Goal: Task Accomplishment & Management: Complete application form

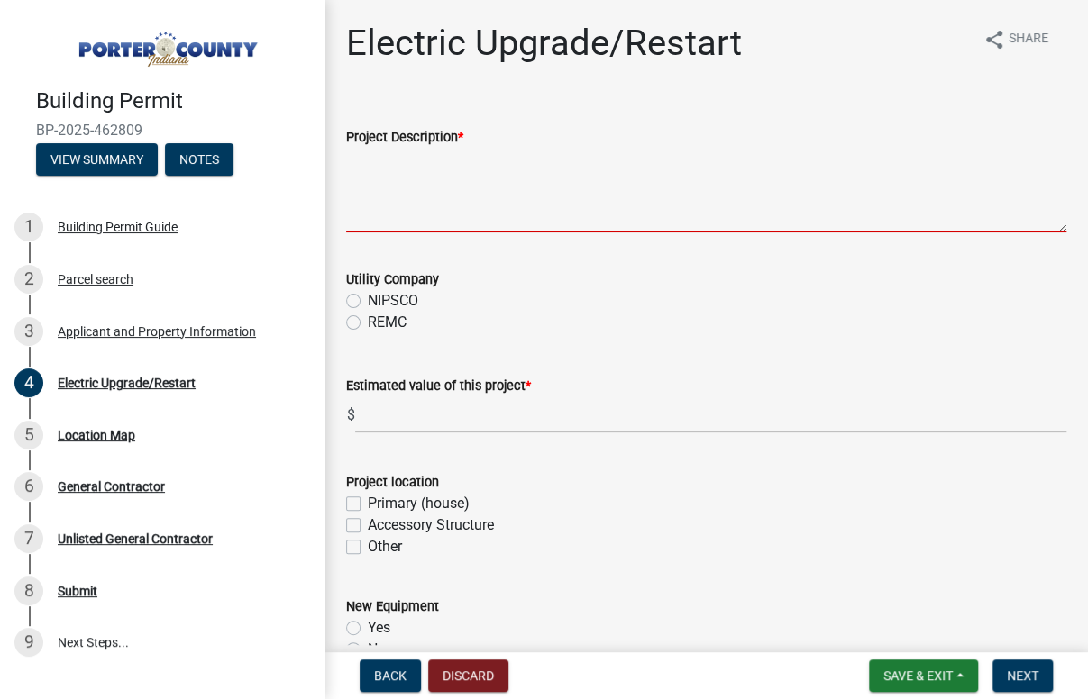
click at [441, 223] on textarea "Project Description *" at bounding box center [706, 190] width 720 height 85
type textarea "i"
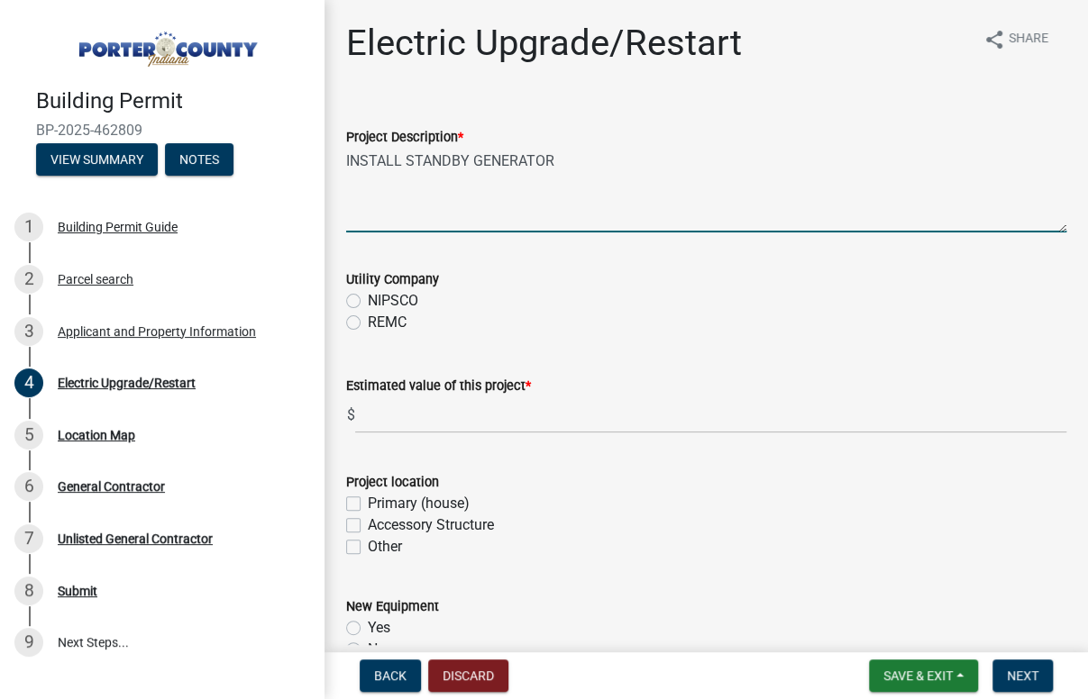
type textarea "INSTALL STANDBY GENERATOR"
click at [368, 299] on label "NIPSCO" at bounding box center [393, 301] width 50 height 22
click at [368, 299] on input "NIPSCO" at bounding box center [374, 296] width 12 height 12
radio input "true"
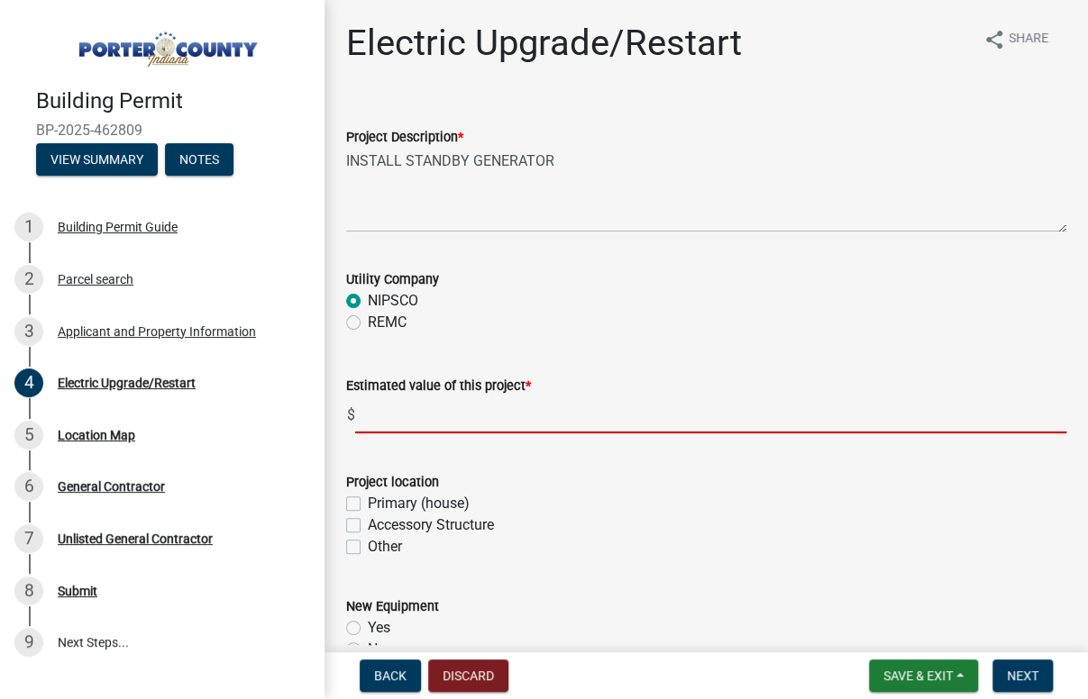
click at [436, 415] on input "text" at bounding box center [710, 414] width 711 height 37
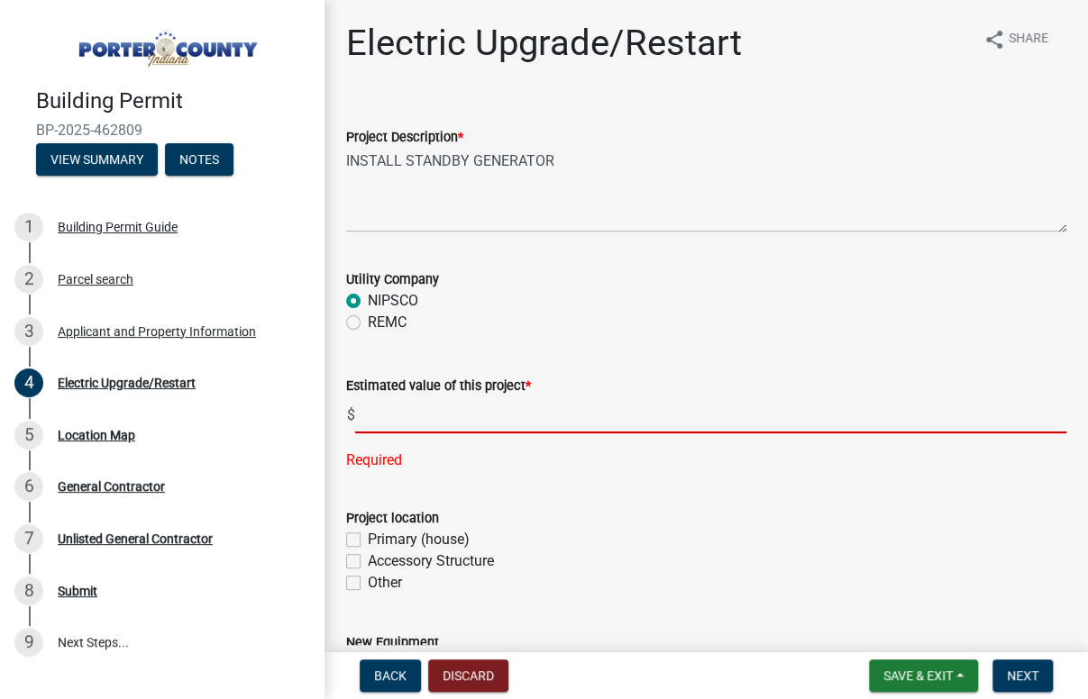
click at [399, 425] on input "text" at bounding box center [710, 414] width 711 height 37
type input "9995"
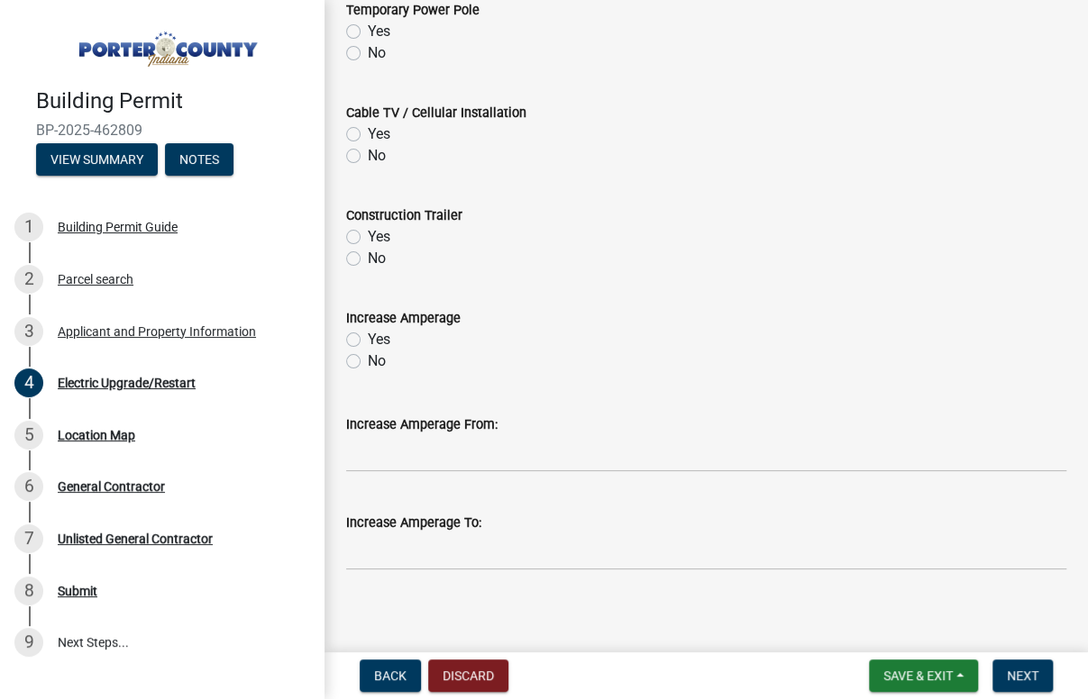
scroll to position [914, 0]
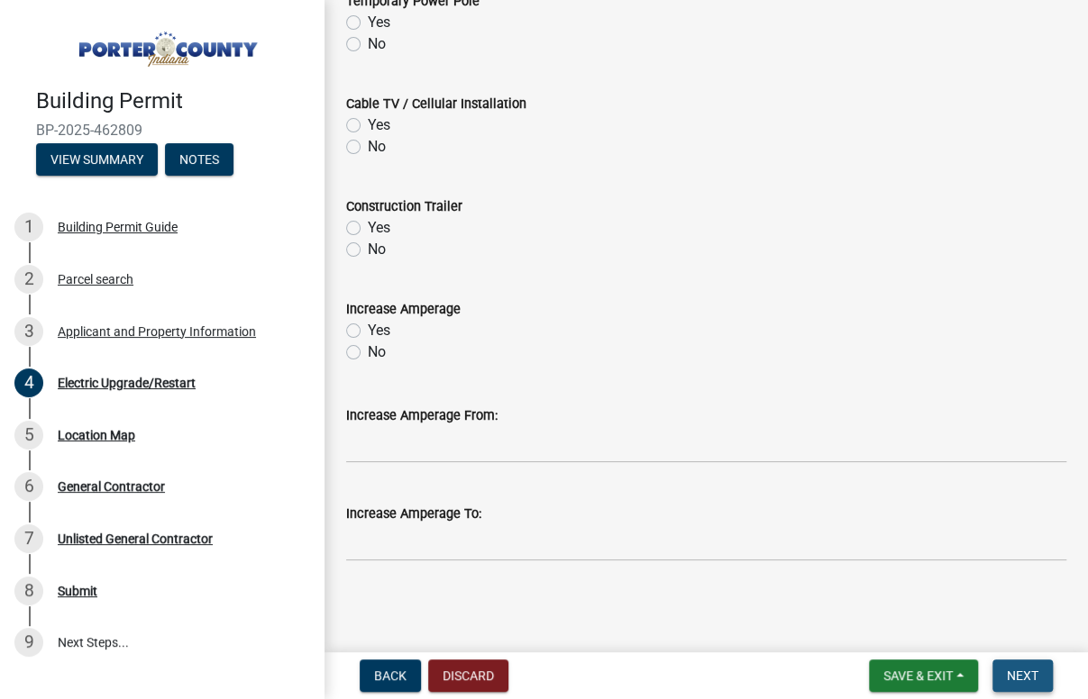
click at [1017, 669] on span "Next" at bounding box center [1022, 676] width 32 height 14
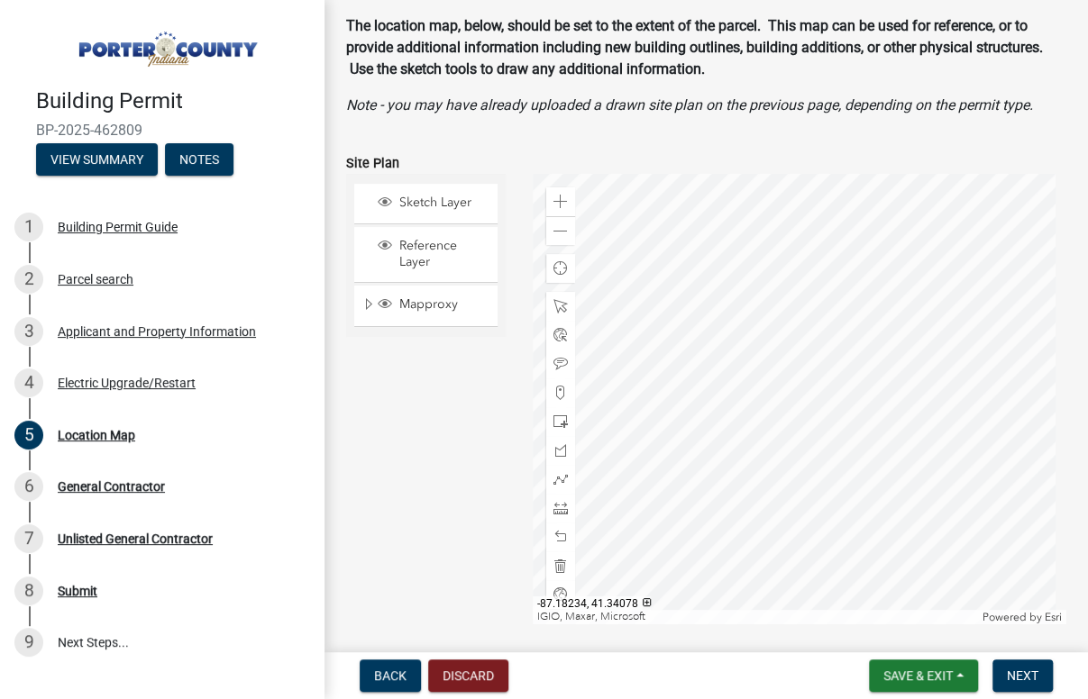
scroll to position [179, 0]
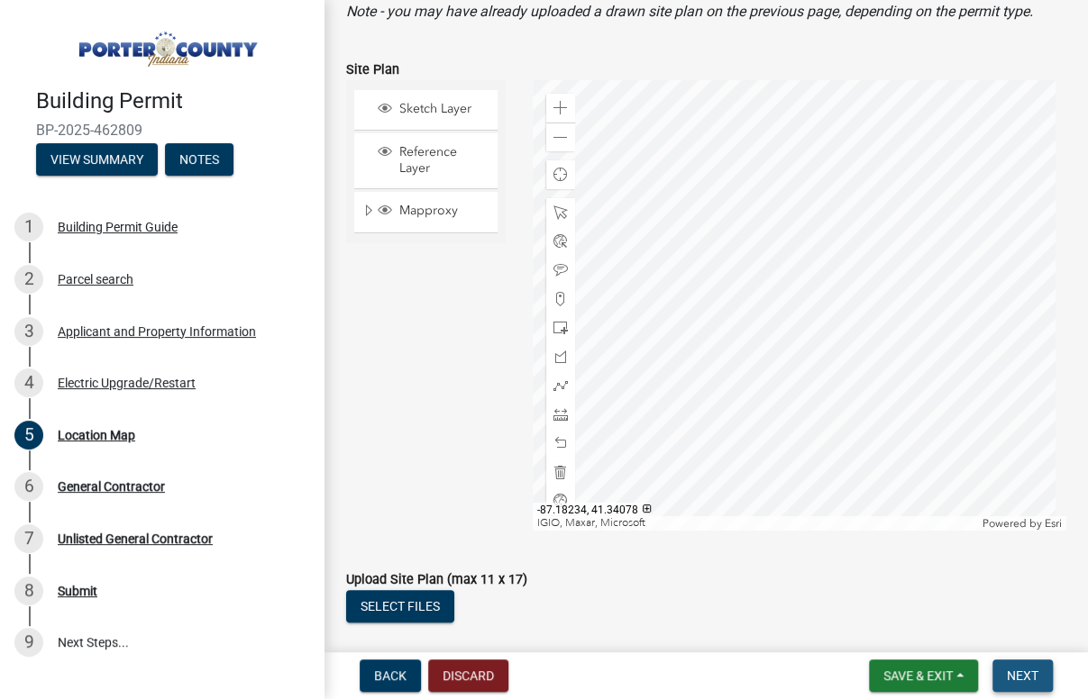
click at [1020, 672] on span "Next" at bounding box center [1022, 676] width 32 height 14
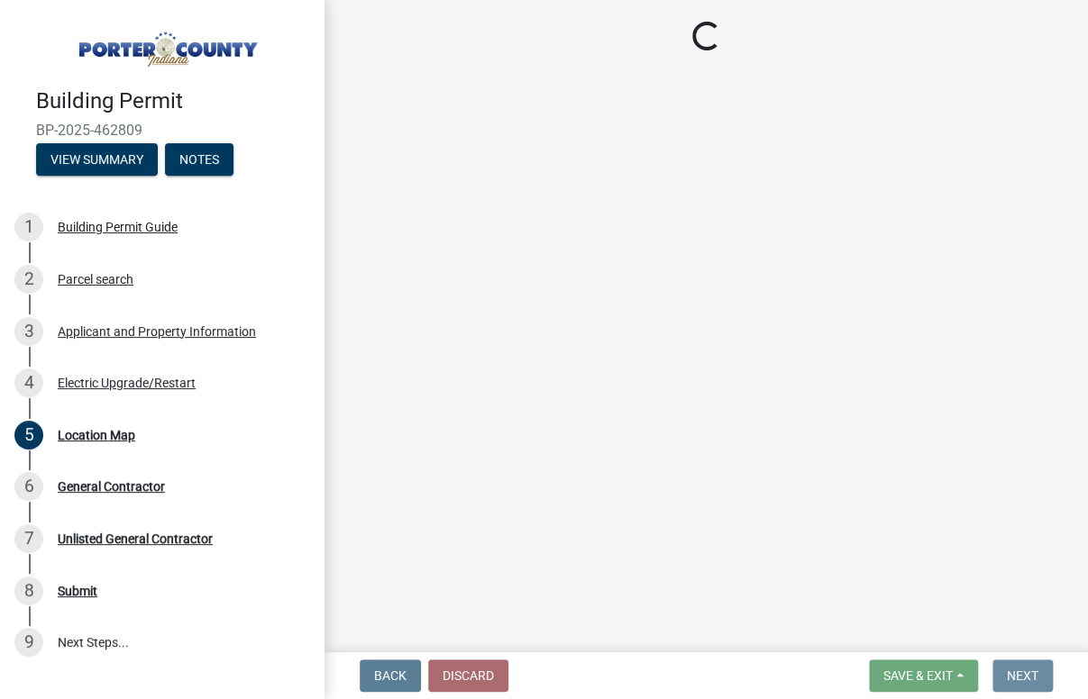
scroll to position [0, 0]
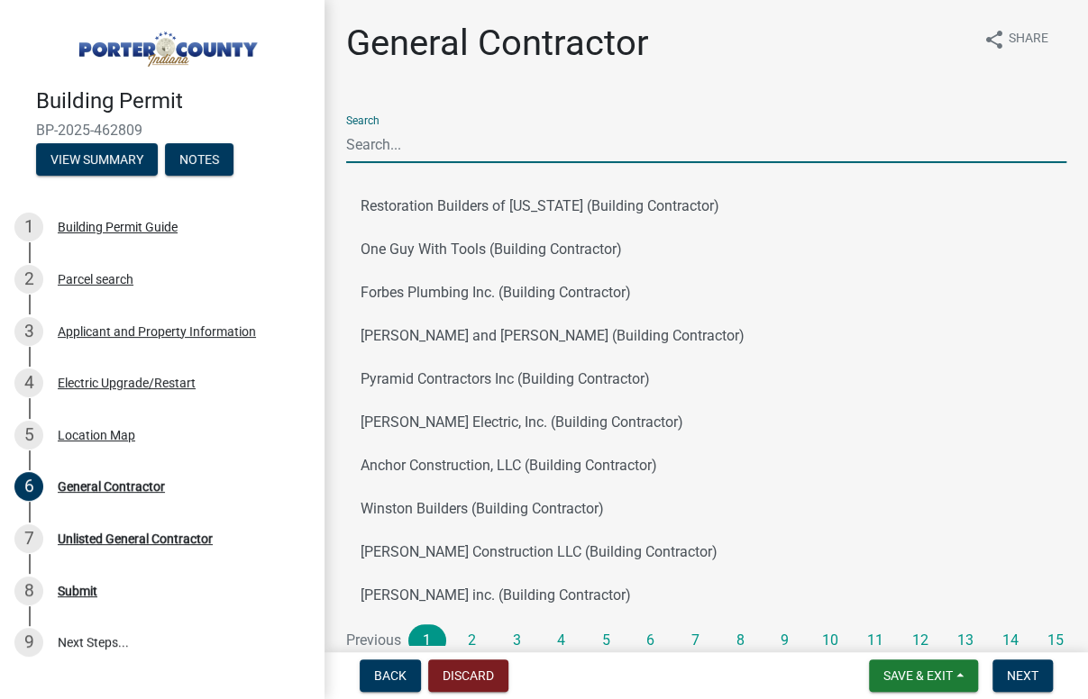
click at [408, 145] on input "Search" at bounding box center [706, 144] width 720 height 37
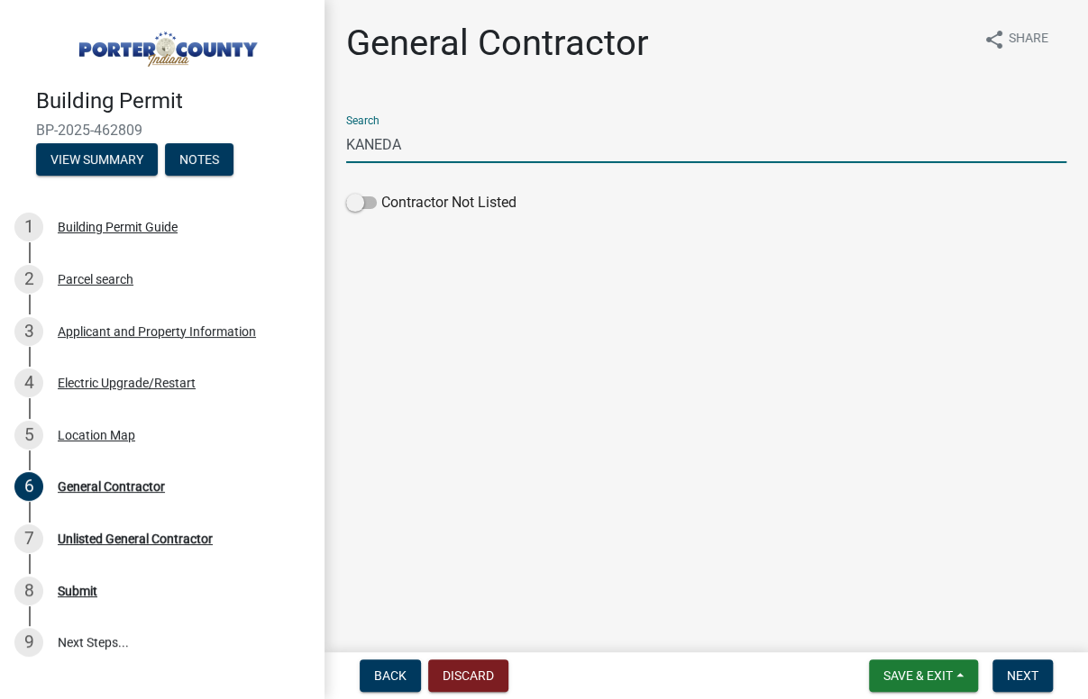
drag, startPoint x: 428, startPoint y: 150, endPoint x: 286, endPoint y: 150, distance: 142.4
click at [286, 150] on div "Building Permit BP-2025-462809 View Summary Notes 1 Building Permit Guide 2 Par…" at bounding box center [544, 349] width 1088 height 699
type input "FOUR"
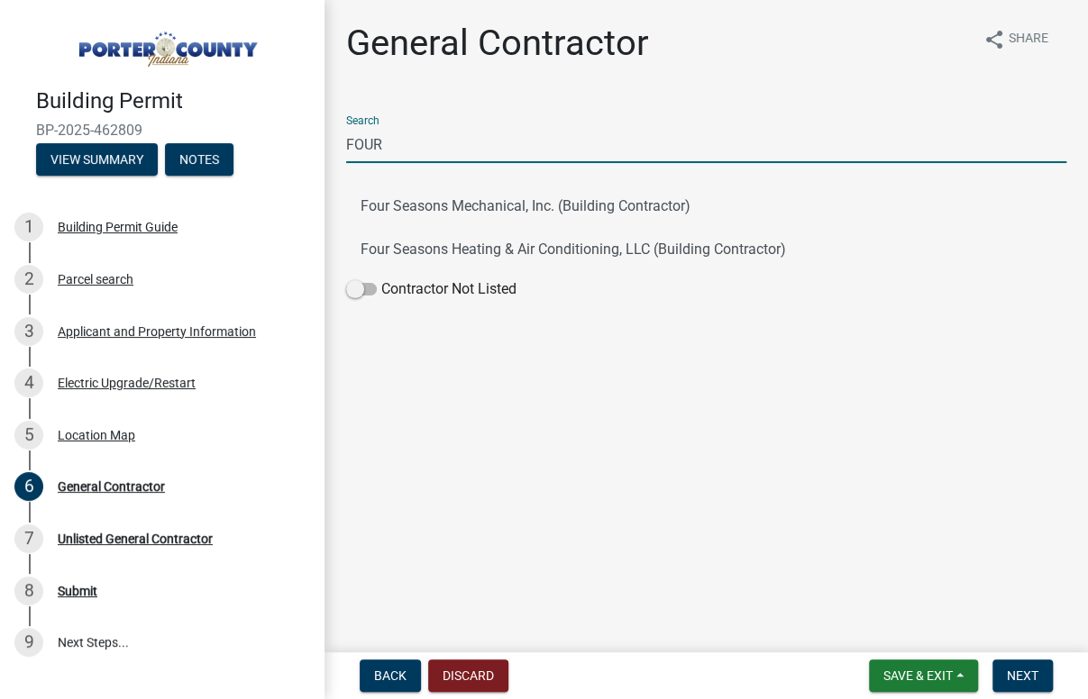
click at [379, 370] on main "General Contractor share Share Search FOUR Four Seasons Mechanical, Inc. (Build…" at bounding box center [705, 322] width 763 height 645
click at [534, 248] on button "Four Seasons Heating & Air Conditioning, LLC (Building Contractor)" at bounding box center [706, 249] width 720 height 43
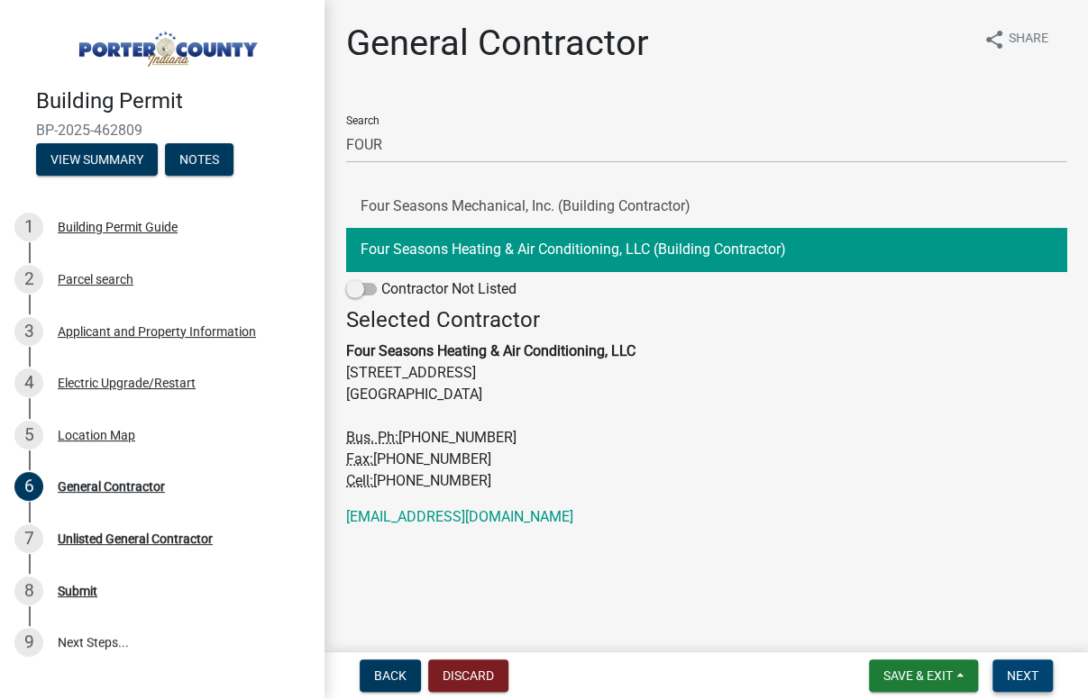
click at [1026, 682] on span "Next" at bounding box center [1022, 676] width 32 height 14
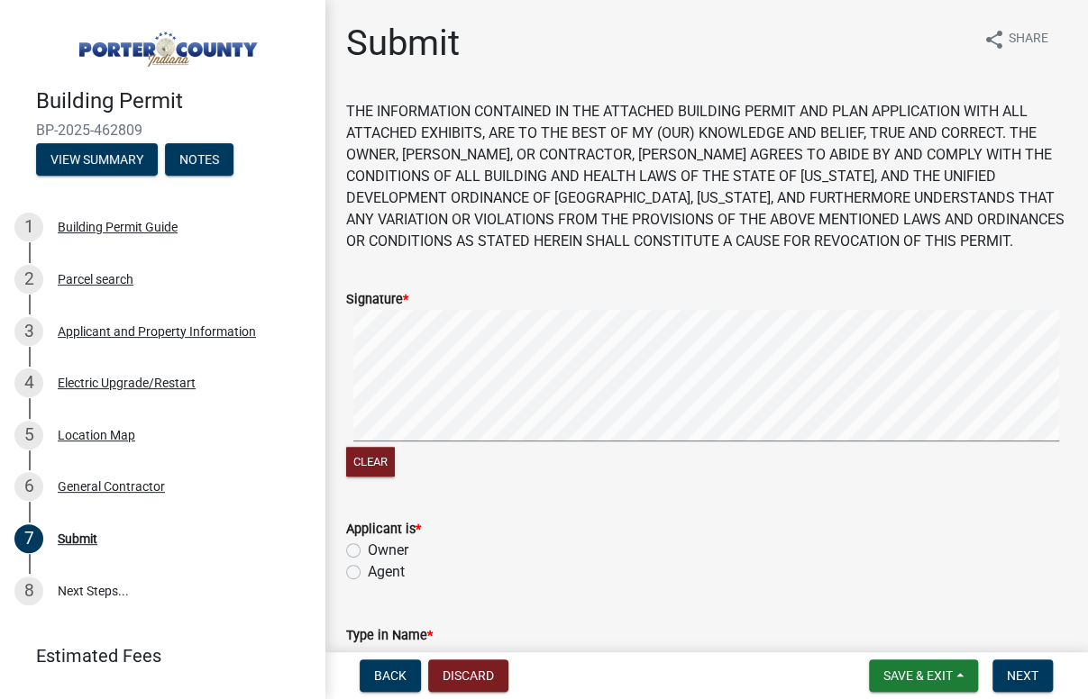
click at [412, 451] on div "Clear" at bounding box center [706, 395] width 720 height 170
click at [496, 527] on wm-data-entity-input-list "THE INFORMATION CONTAINED IN THE ATTACHED BUILDING PERMIT AND PLAN APPLICATION …" at bounding box center [706, 553] width 720 height 905
click at [368, 564] on label "Agent" at bounding box center [386, 572] width 37 height 22
click at [368, 564] on input "Agent" at bounding box center [374, 567] width 12 height 12
radio input "true"
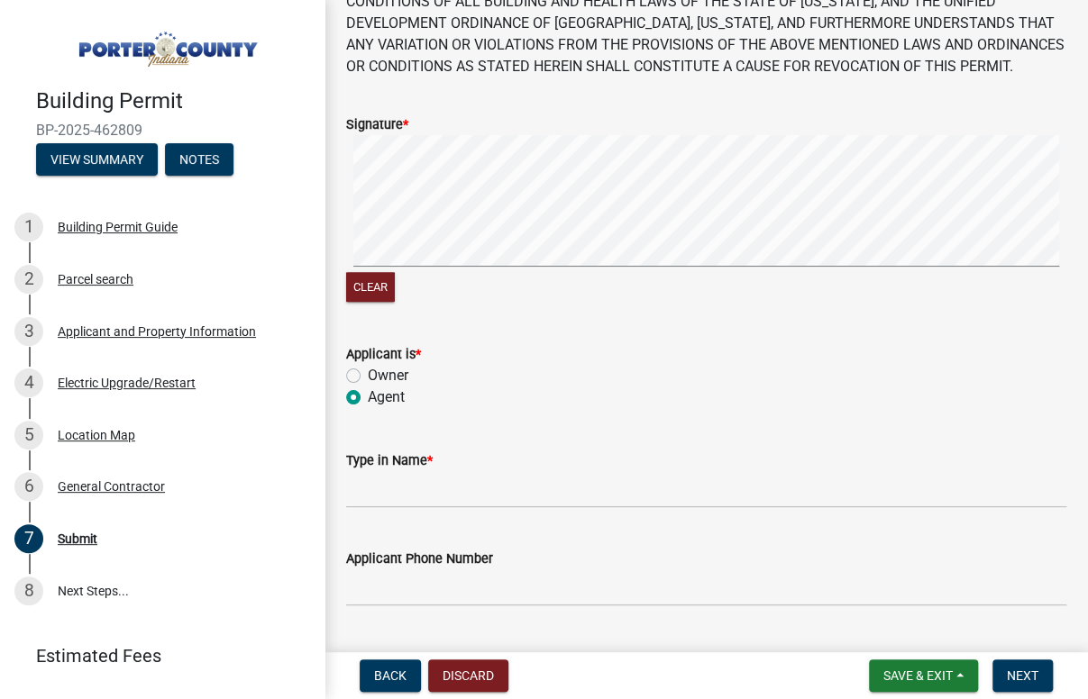
scroll to position [179, 0]
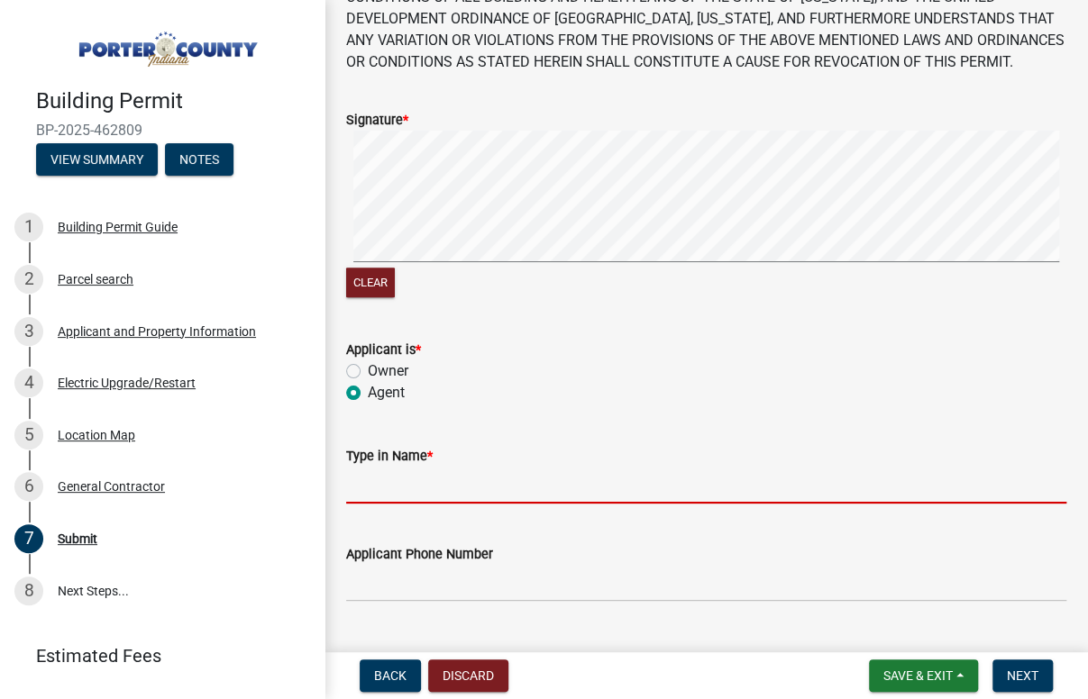
click at [486, 486] on input "Type in Name *" at bounding box center [706, 485] width 720 height 37
type input "KANEDA SERCYE"
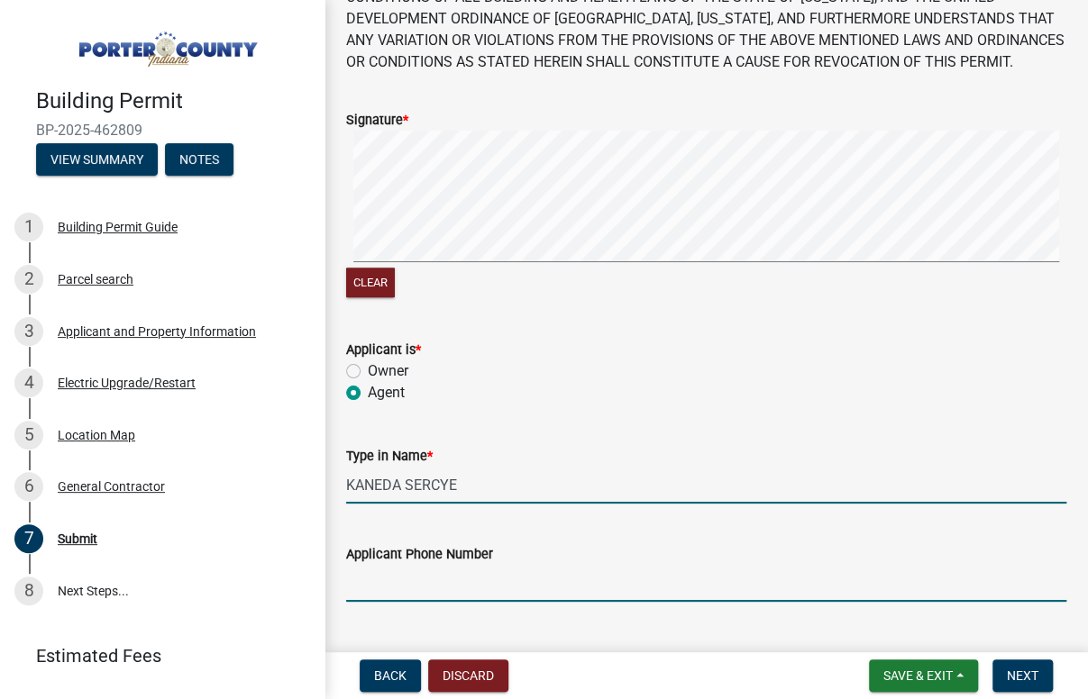
type input "[PHONE_NUMBER]"
type input "[EMAIL_ADDRESS][DOMAIN_NAME]"
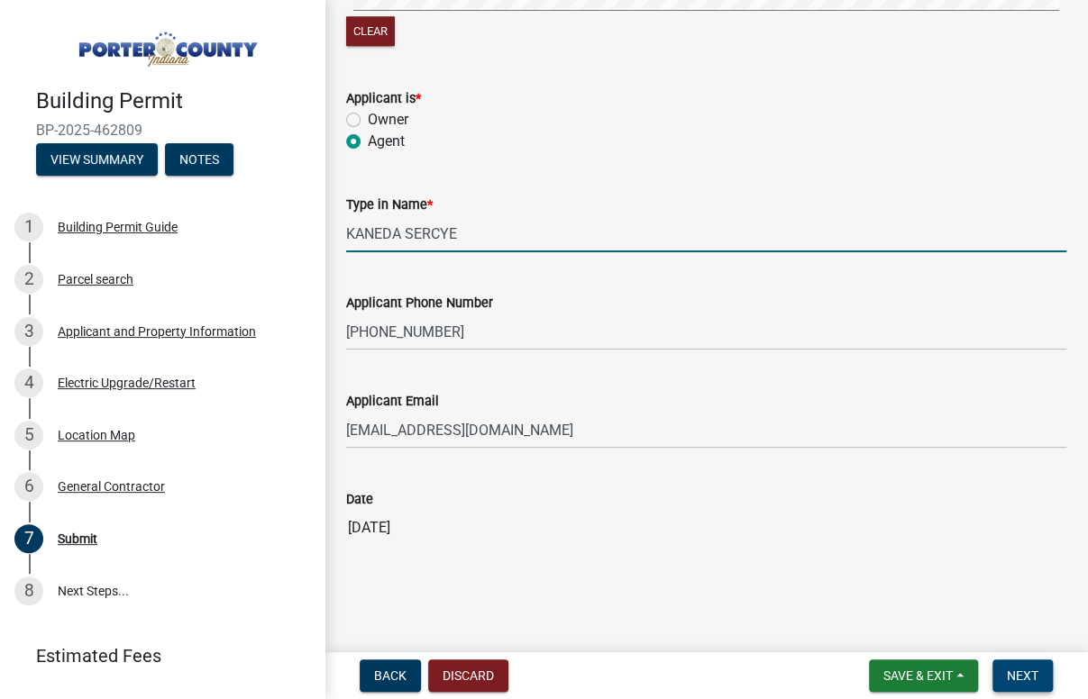
click at [1015, 661] on button "Next" at bounding box center [1022, 676] width 60 height 32
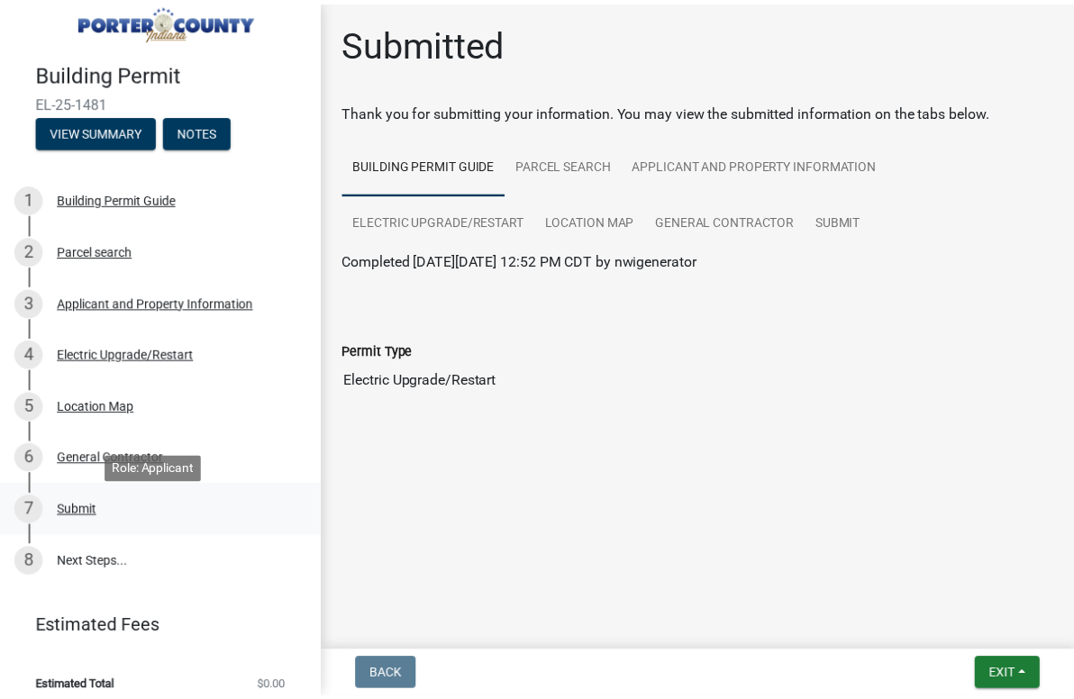
scroll to position [41, 0]
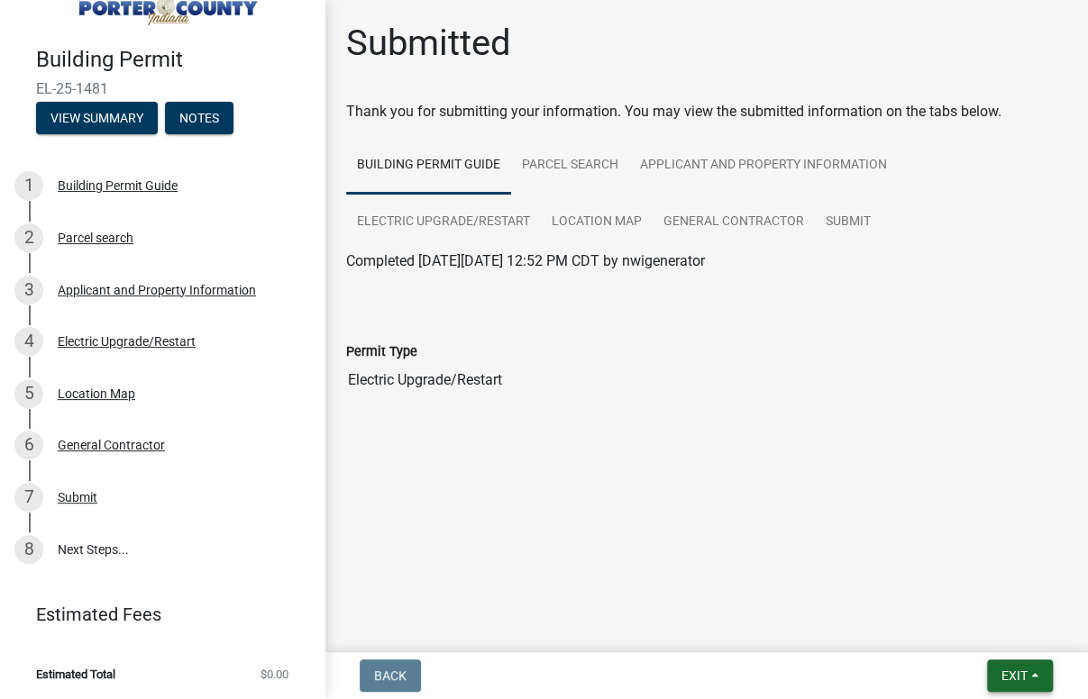
click at [1014, 689] on button "Exit" at bounding box center [1020, 676] width 66 height 32
click at [954, 627] on button "Save & Exit" at bounding box center [980, 628] width 144 height 43
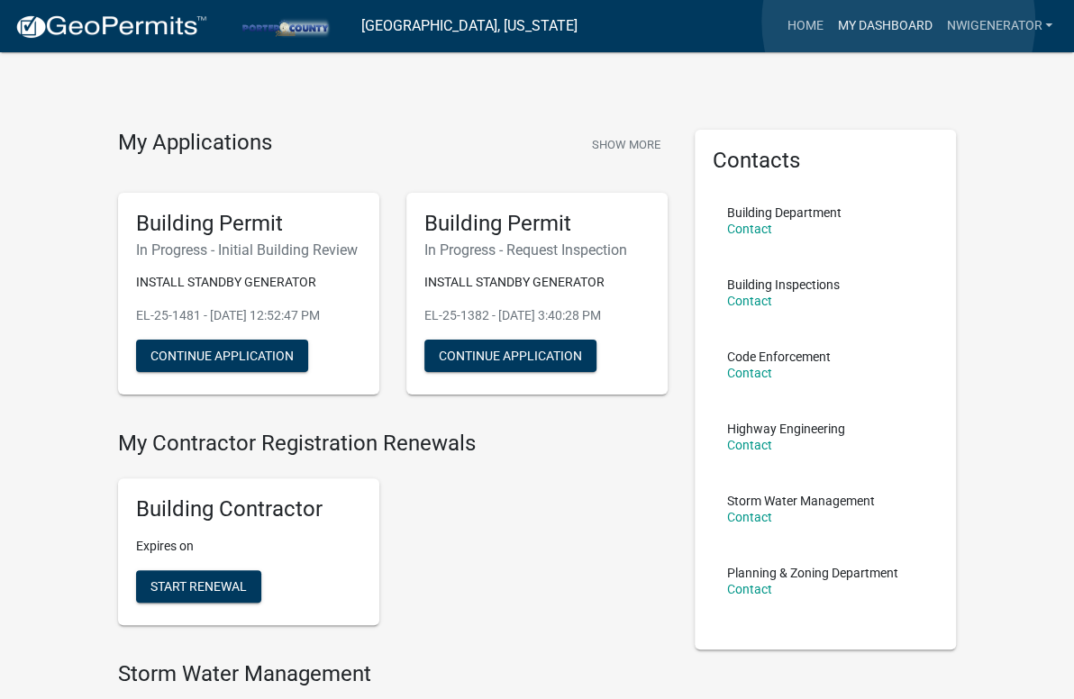
click at [898, 22] on link "My Dashboard" at bounding box center [884, 26] width 109 height 34
